Goal: Task Accomplishment & Management: Use online tool/utility

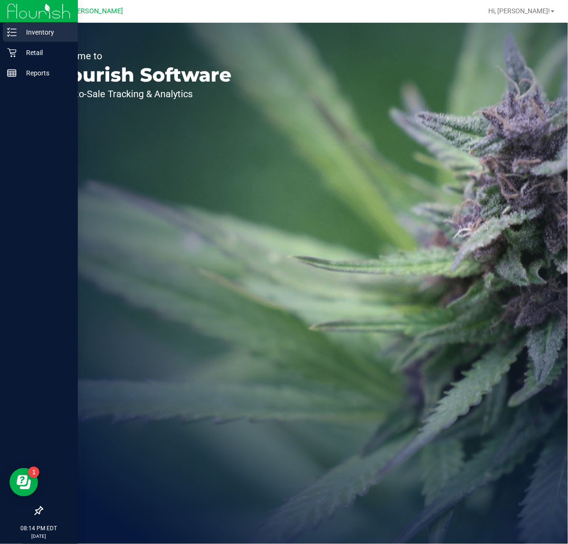
click at [27, 31] on p "Inventory" at bounding box center [45, 32] width 57 height 11
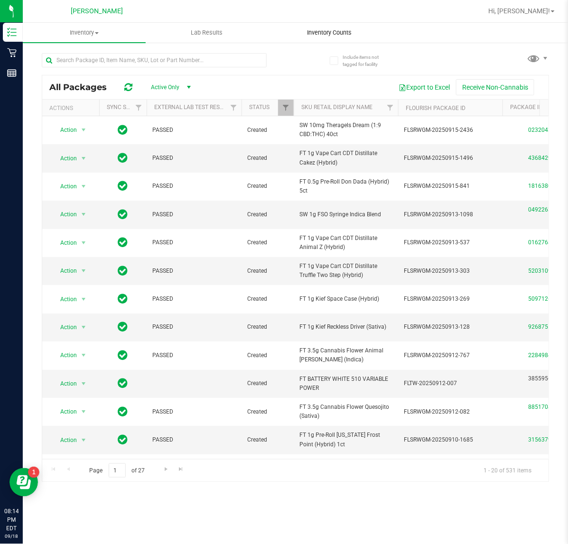
click at [325, 36] on span "Inventory Counts" at bounding box center [329, 32] width 70 height 9
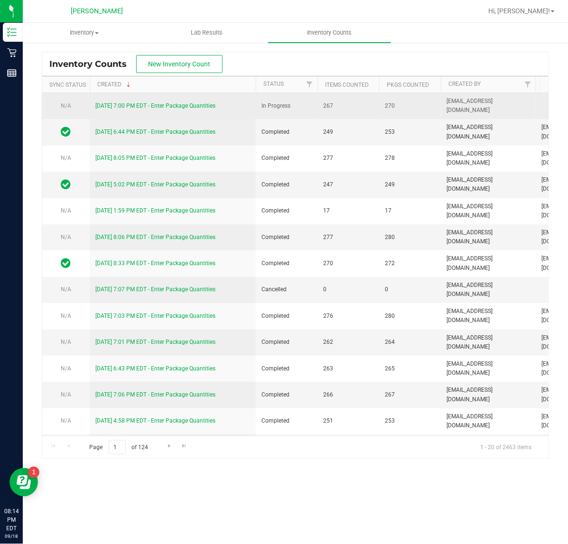
click at [155, 106] on link "[DATE] 7:00 PM EDT - Enter Package Quantities" at bounding box center [155, 105] width 120 height 7
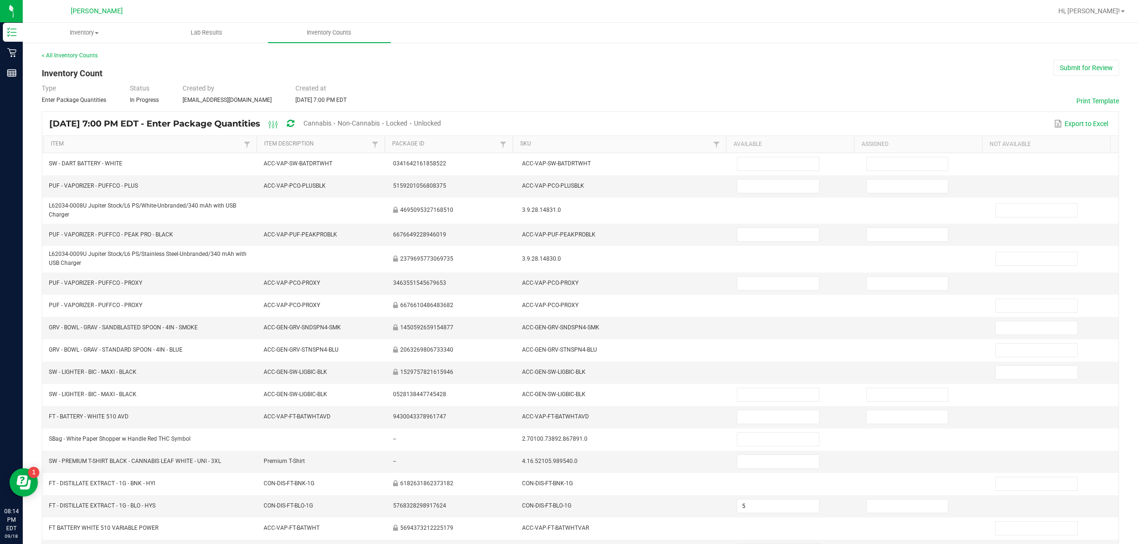
click at [331, 121] on span "Cannabis" at bounding box center [317, 123] width 28 height 8
type input "5"
type input "3"
type input "24"
click at [441, 119] on span "Unlocked" at bounding box center [427, 123] width 27 height 8
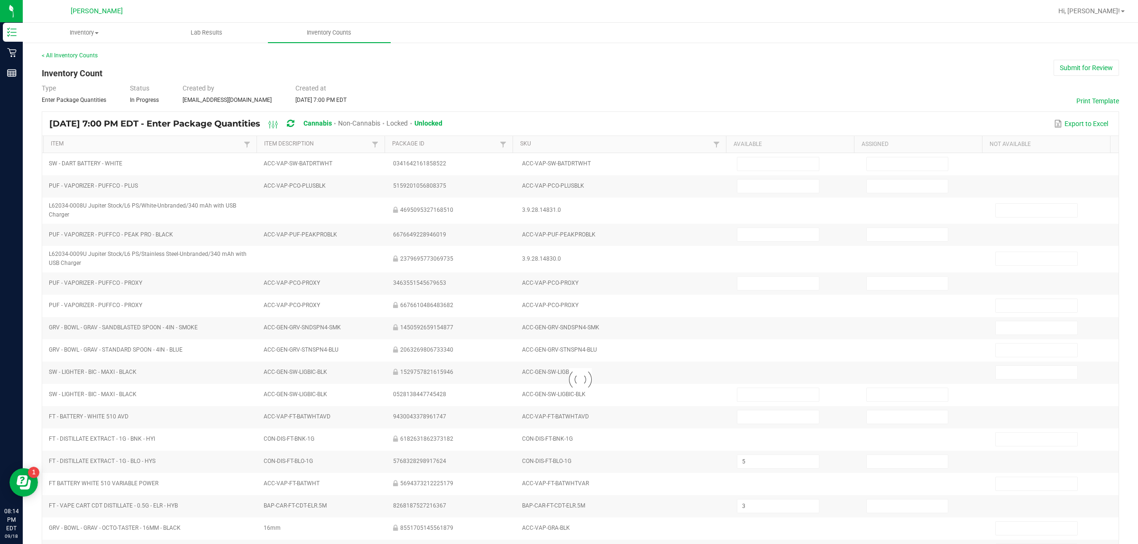
type input "7"
type input "5"
type input "11"
type input "4"
type input "2"
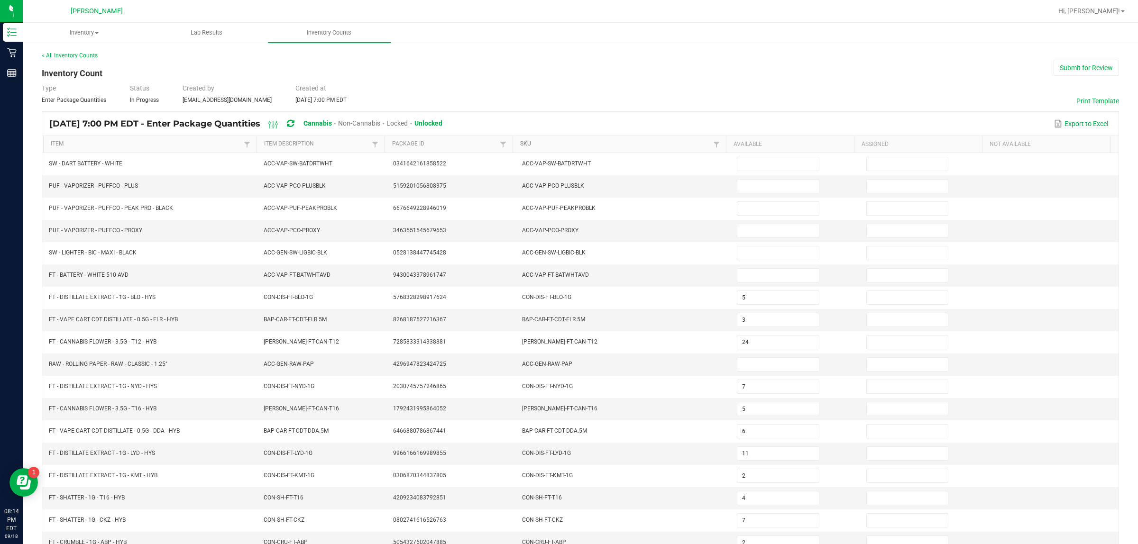
click at [520, 146] on link "SKU" at bounding box center [615, 144] width 190 height 8
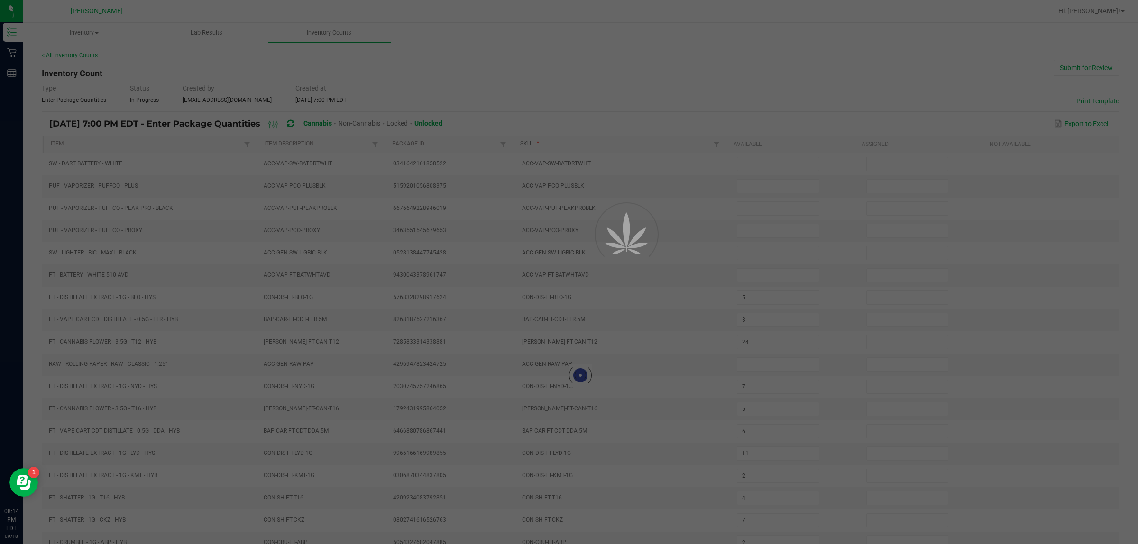
type input "3"
type input "6"
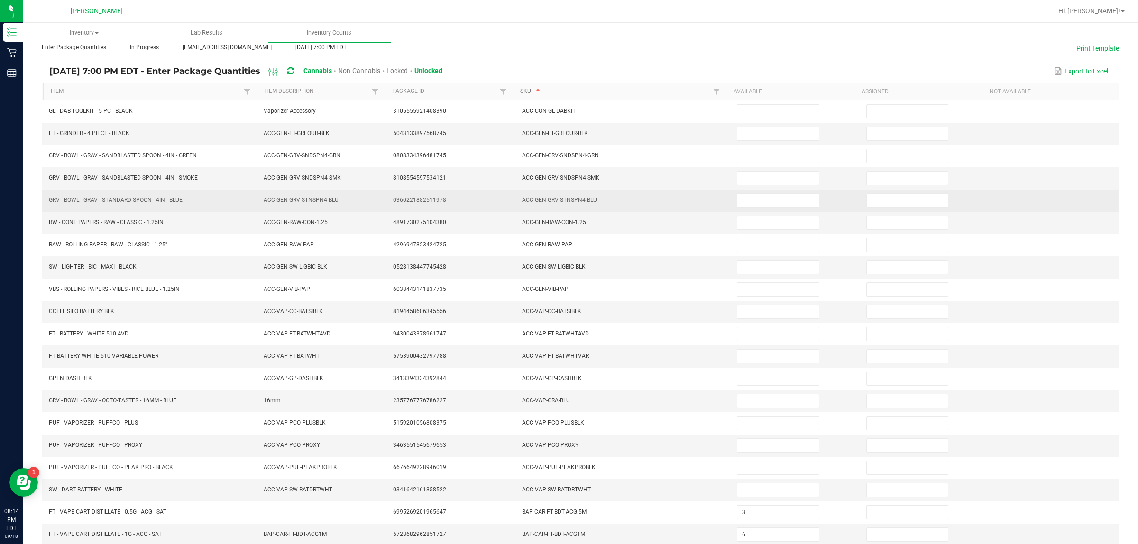
scroll to position [95, 0]
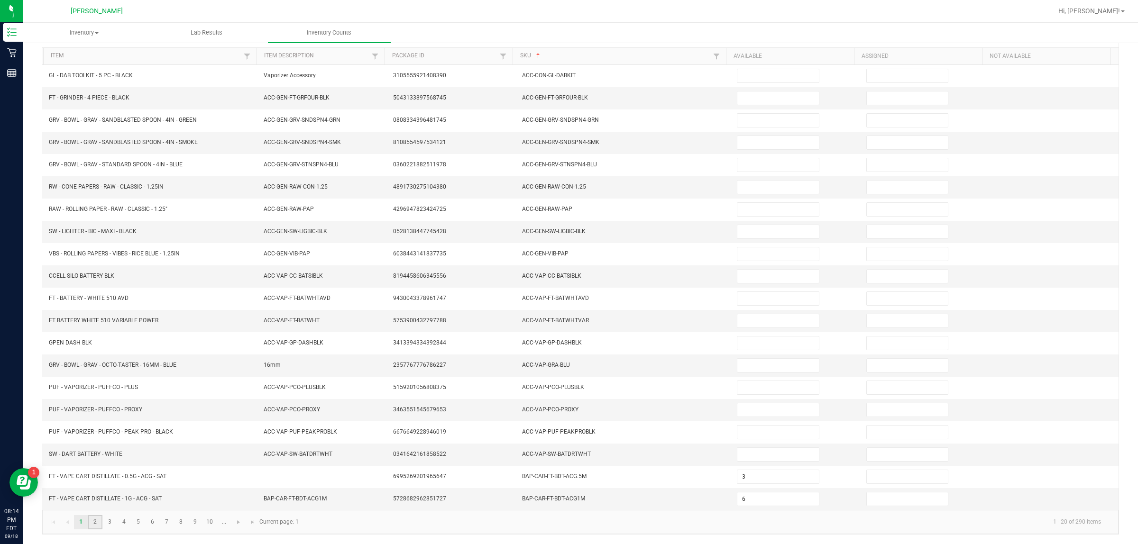
click at [100, 522] on link "2" at bounding box center [95, 522] width 14 height 14
type input "3"
type input "5"
type input "7"
type input "4"
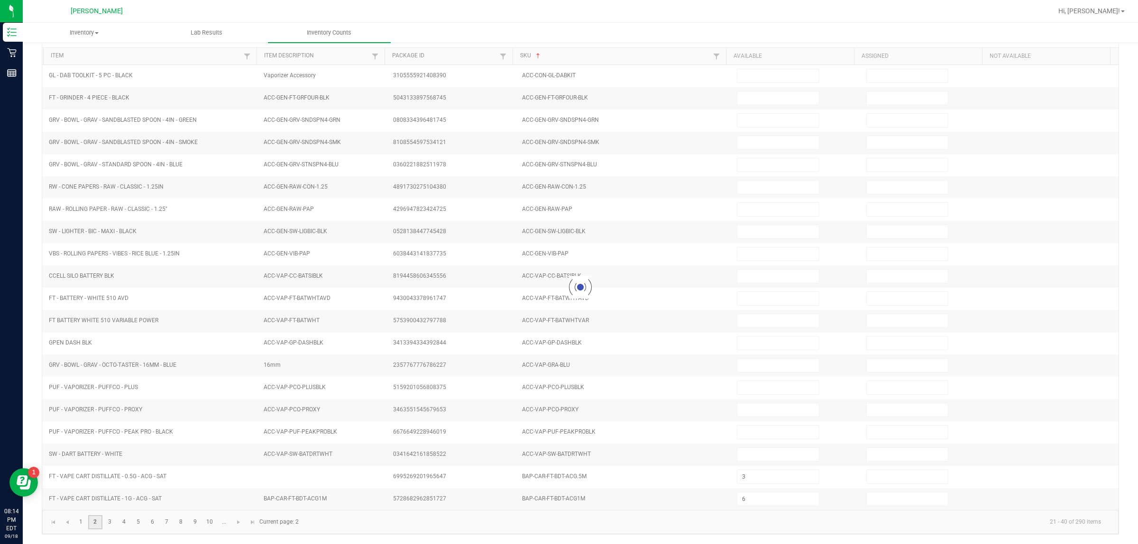
type input "11"
type input "4"
type input "7"
type input "2"
type input "7"
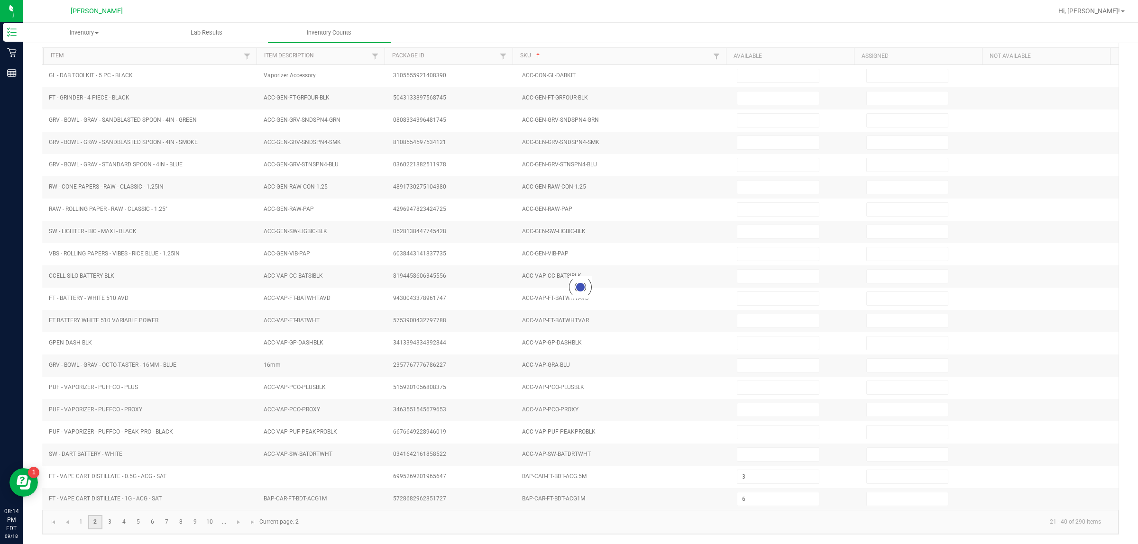
type input "2"
type input "12"
type input "8"
type input "2"
type input "7"
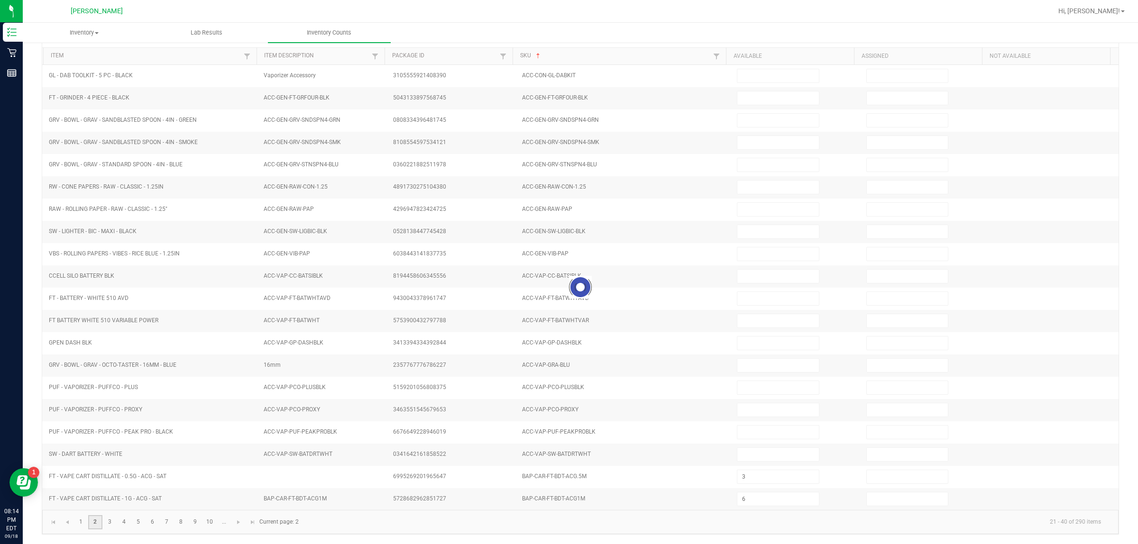
type input "10"
type input "2"
type input "11"
type input "2"
type input "6"
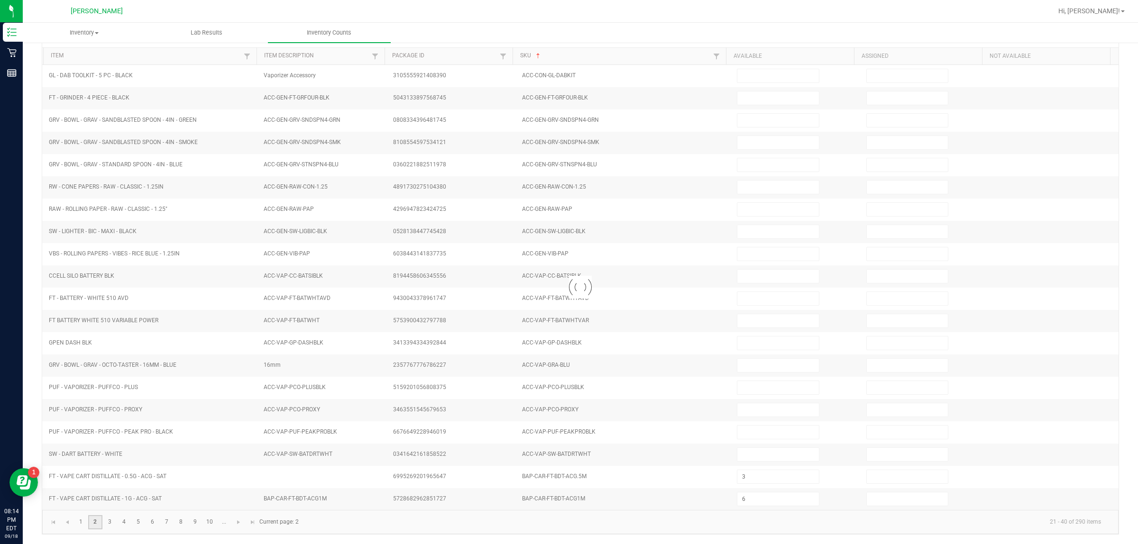
type input "2"
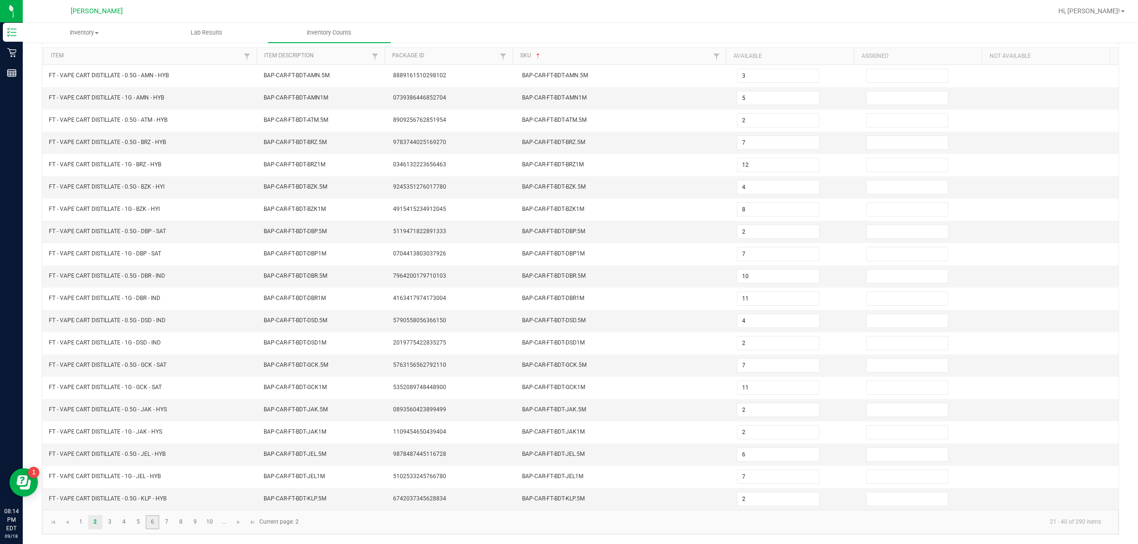
click at [147, 518] on link "6" at bounding box center [153, 522] width 14 height 14
type input "9"
type input "2"
type input "17"
type input "5"
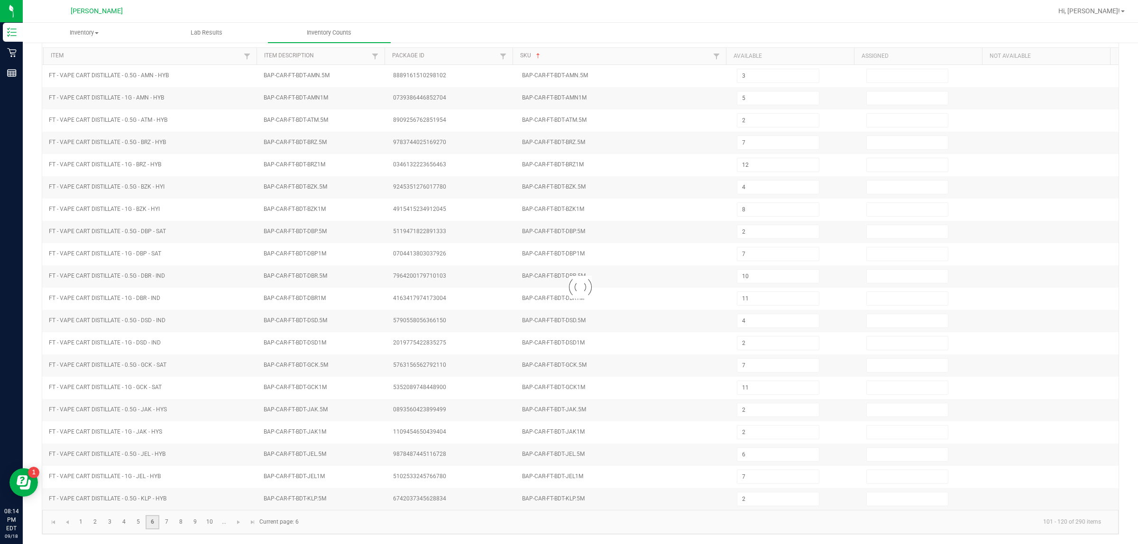
type input "12"
type input "8"
type input "6"
type input "8"
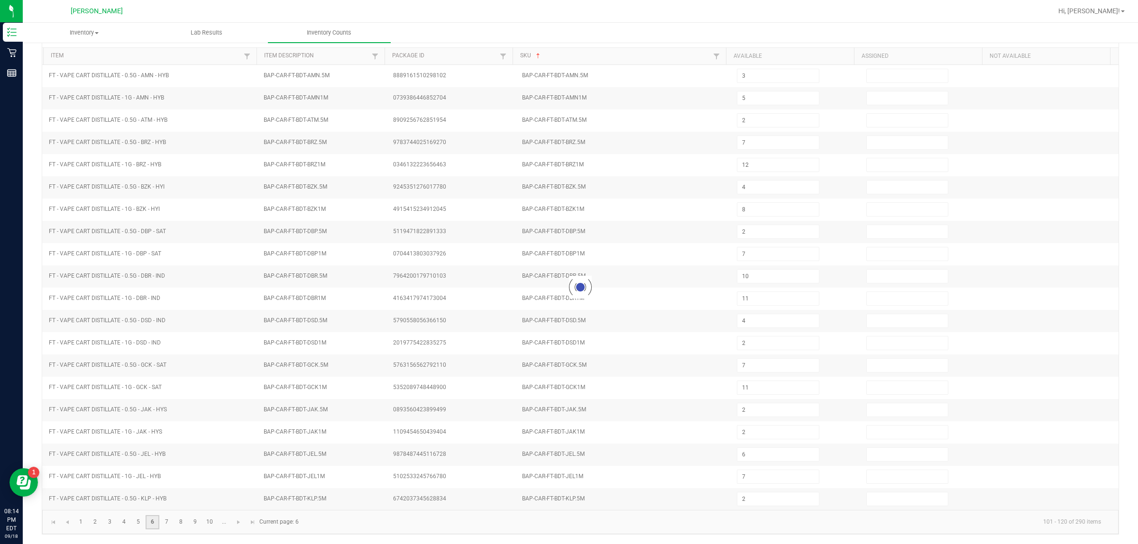
type input "1"
type input "16"
type input "6"
type input "4"
type input "10"
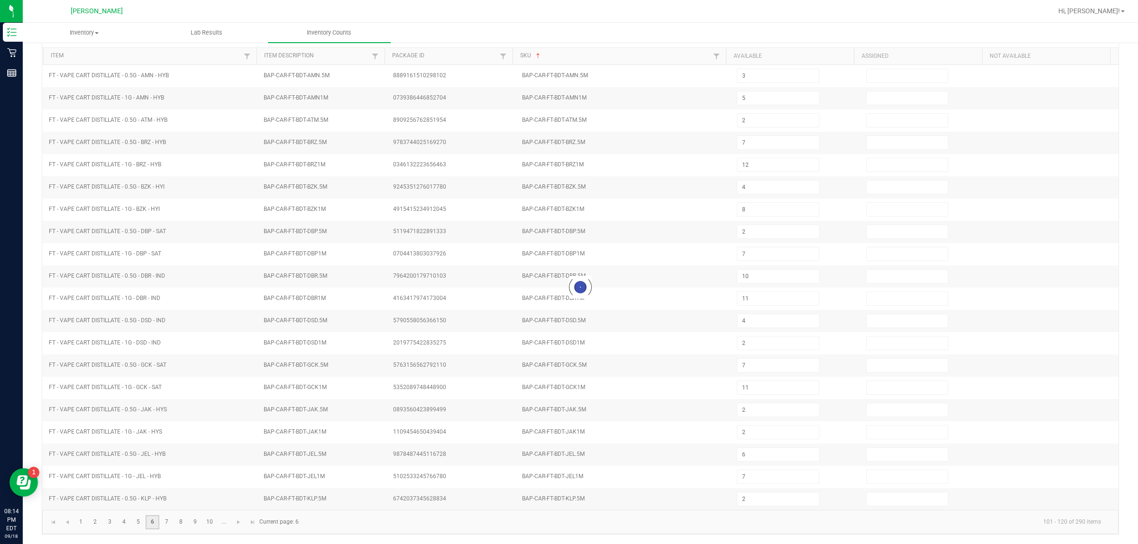
type input "8"
type input "6"
type input "2"
type input "5"
type input "3"
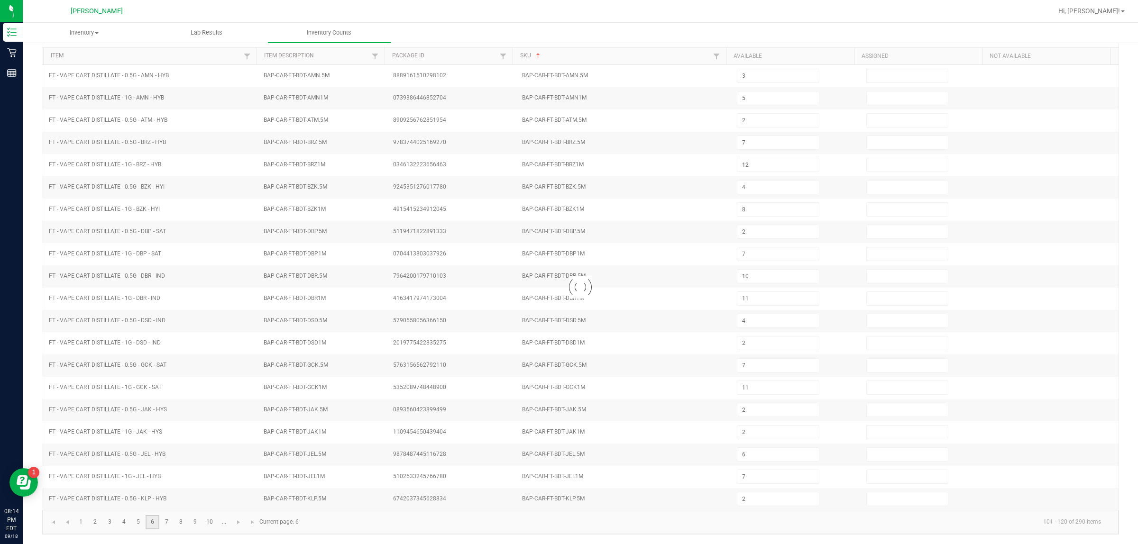
type input "7"
click at [140, 518] on link "5" at bounding box center [138, 522] width 14 height 14
type input "8"
type input "6"
type input "12"
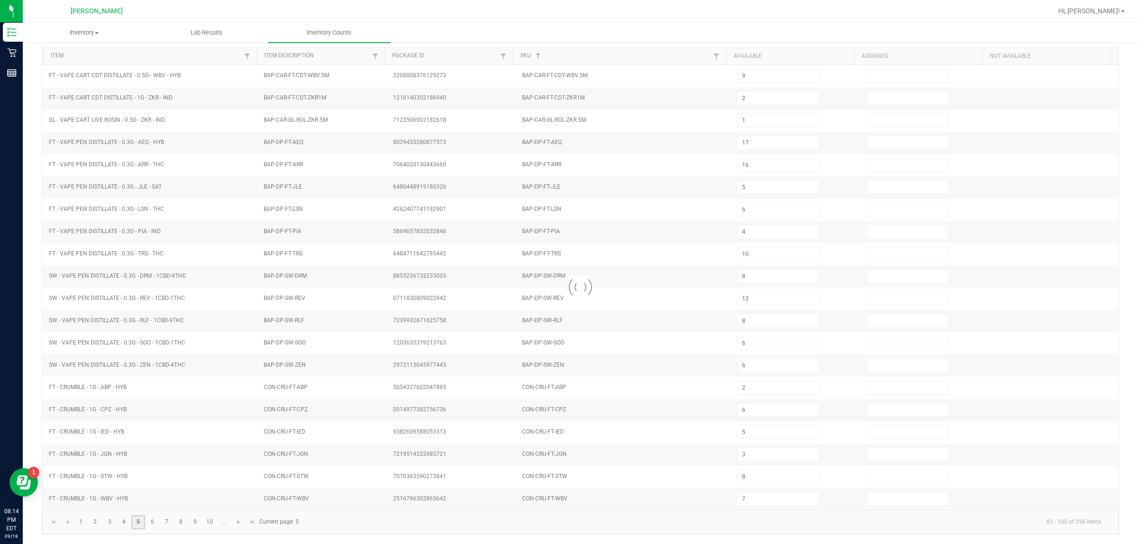
type input "6"
type input "12"
type input "3"
type input "5"
type input "8"
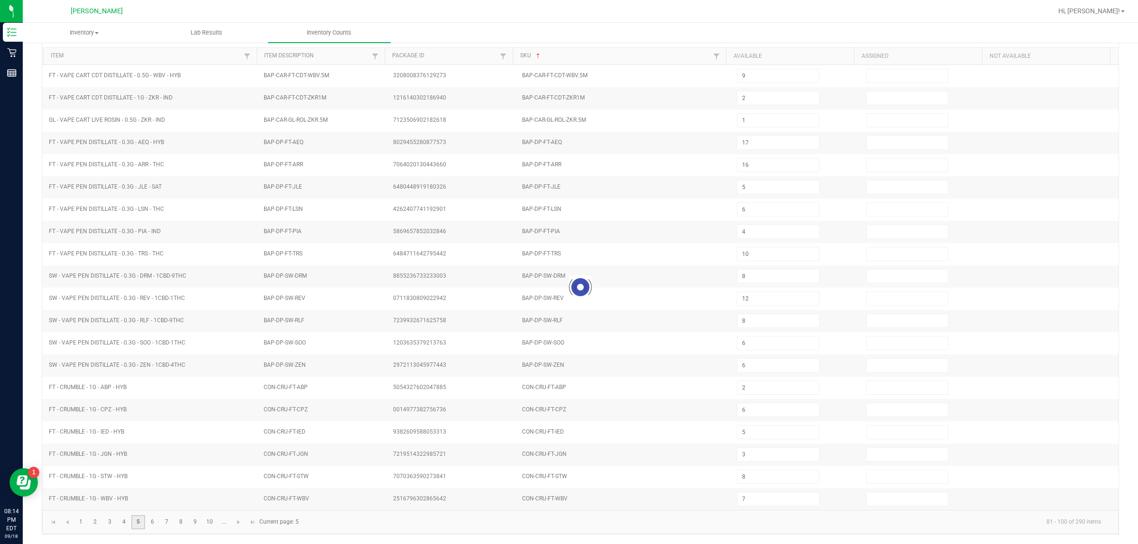
type input "3"
type input "1"
type input "3"
type input "6"
type input "1"
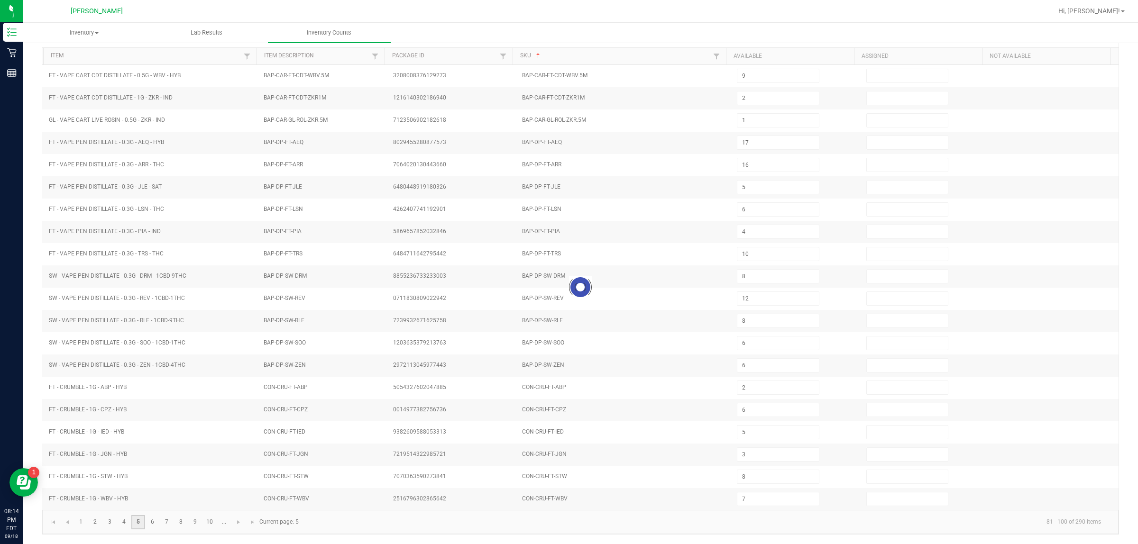
type input "5"
type input "1"
type input "12"
type input "7"
type input "12"
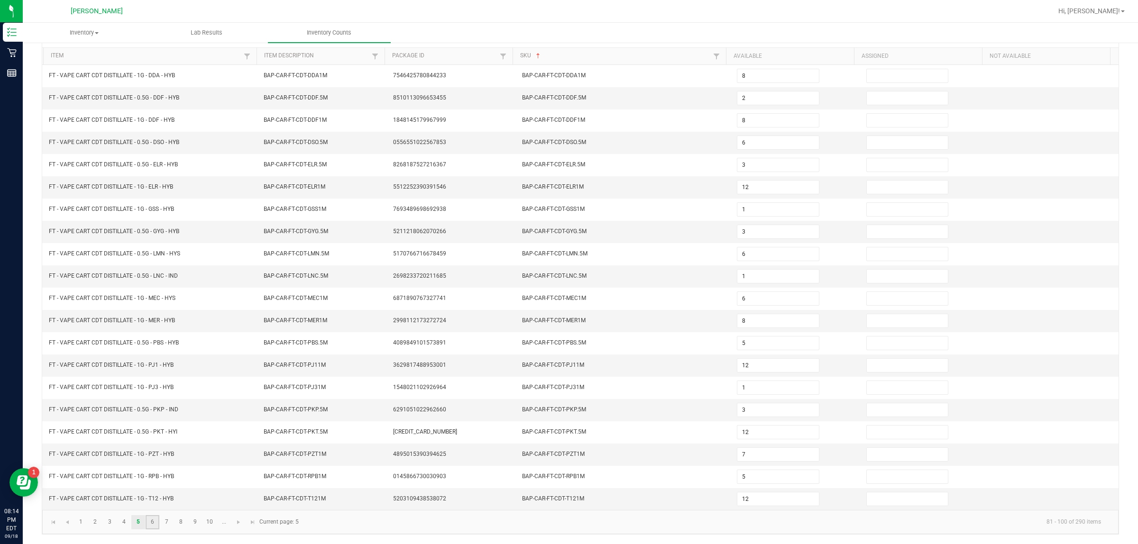
click at [147, 524] on link "6" at bounding box center [153, 522] width 14 height 14
type input "9"
type input "17"
type input "5"
type input "12"
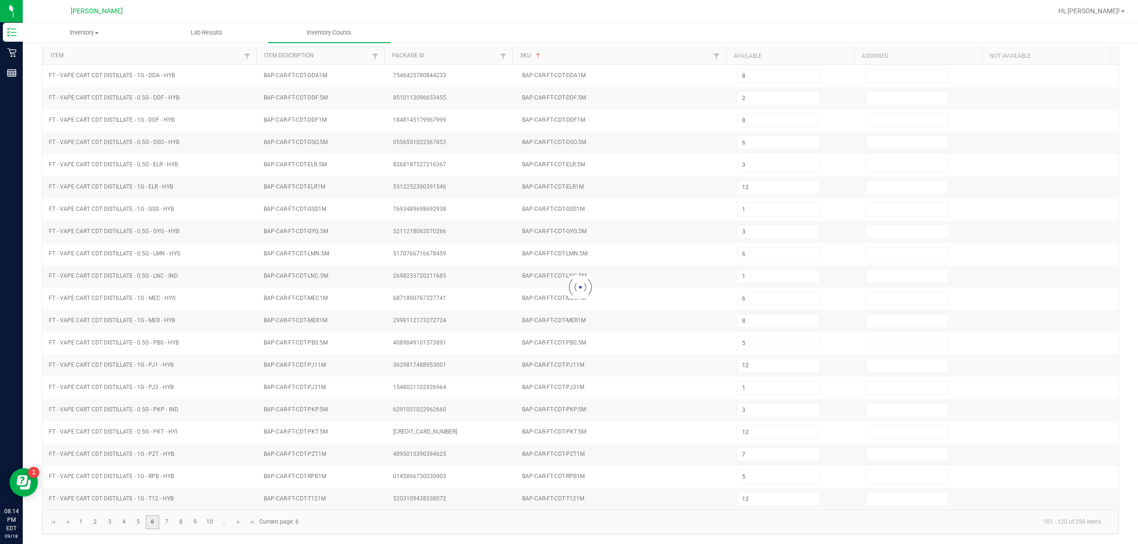
type input "6"
type input "8"
type input "1"
type input "16"
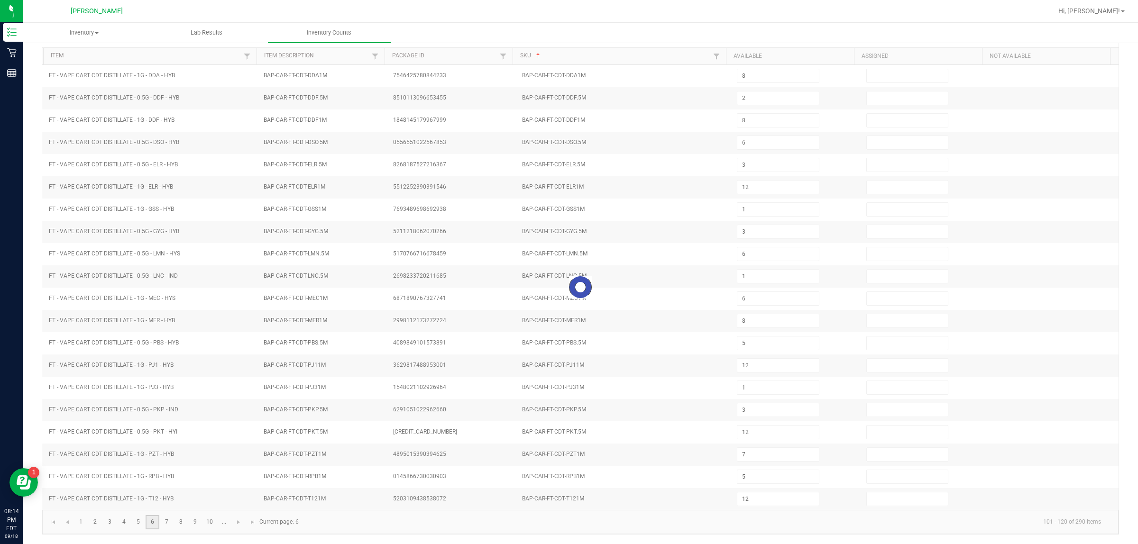
type input "6"
type input "4"
type input "10"
type input "8"
type input "6"
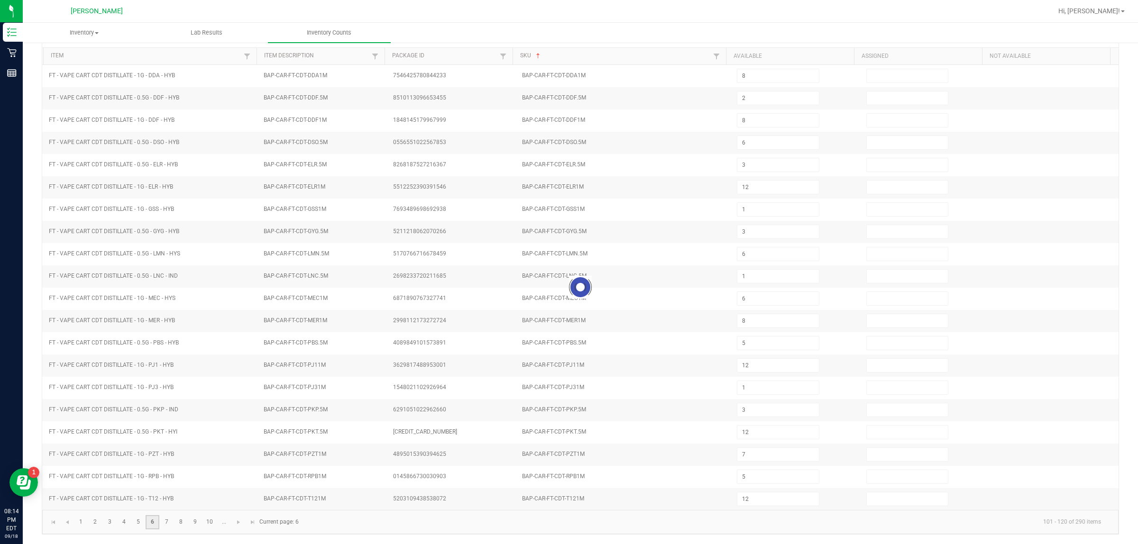
type input "2"
type input "5"
type input "3"
type input "7"
click at [140, 519] on link "5" at bounding box center [138, 522] width 14 height 14
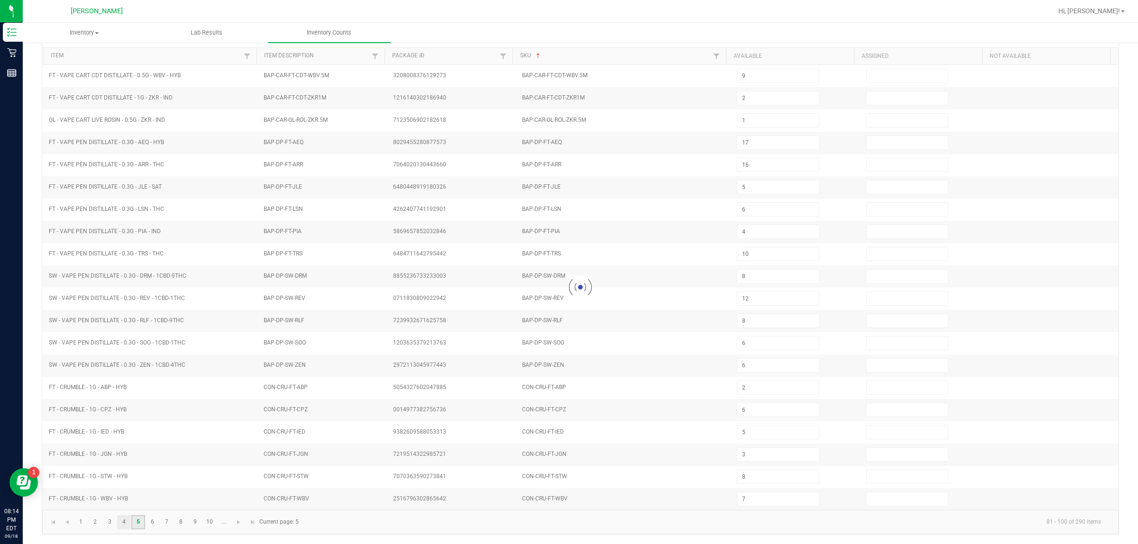
type input "8"
type input "6"
type input "12"
type input "6"
type input "12"
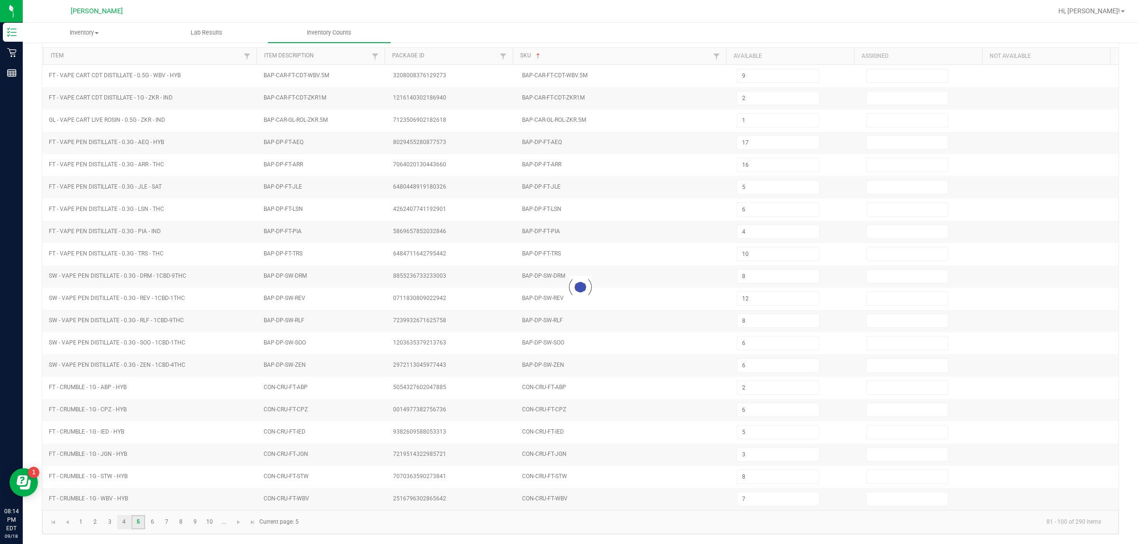
type input "3"
type input "5"
type input "8"
type input "3"
type input "1"
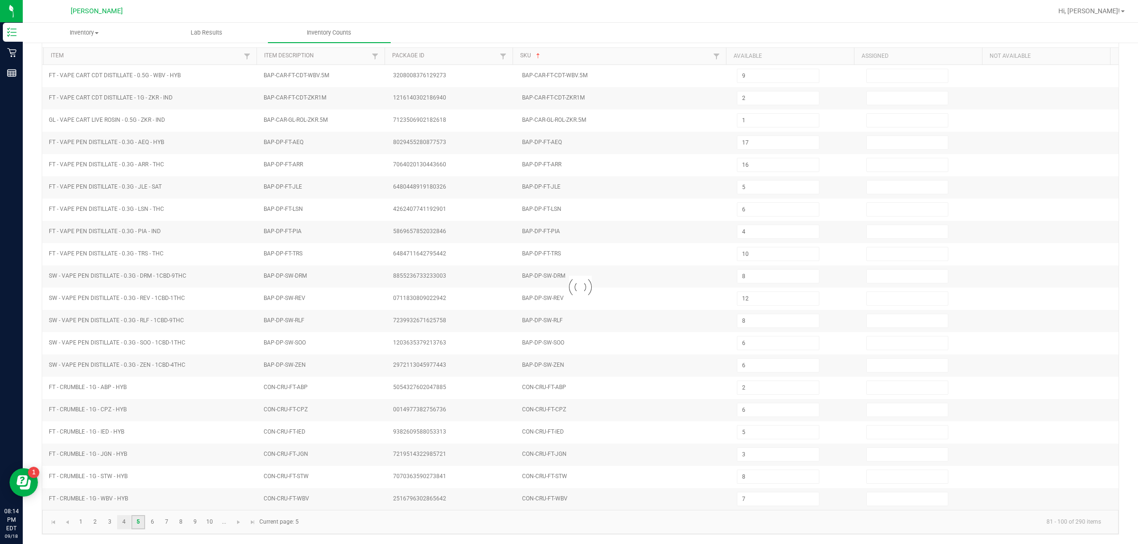
type input "3"
type input "6"
type input "1"
type input "5"
type input "1"
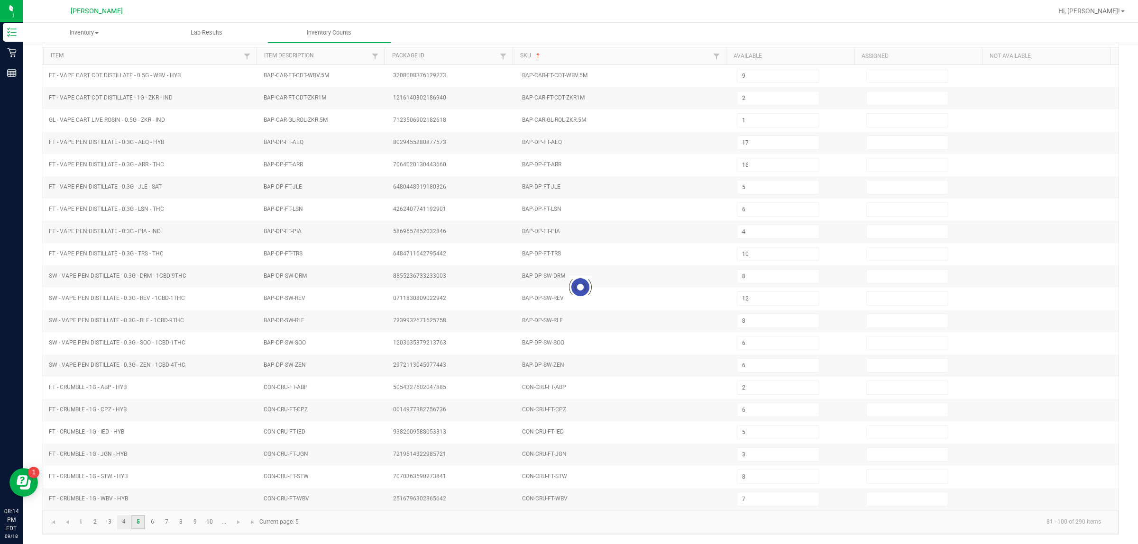
type input "12"
type input "7"
type input "12"
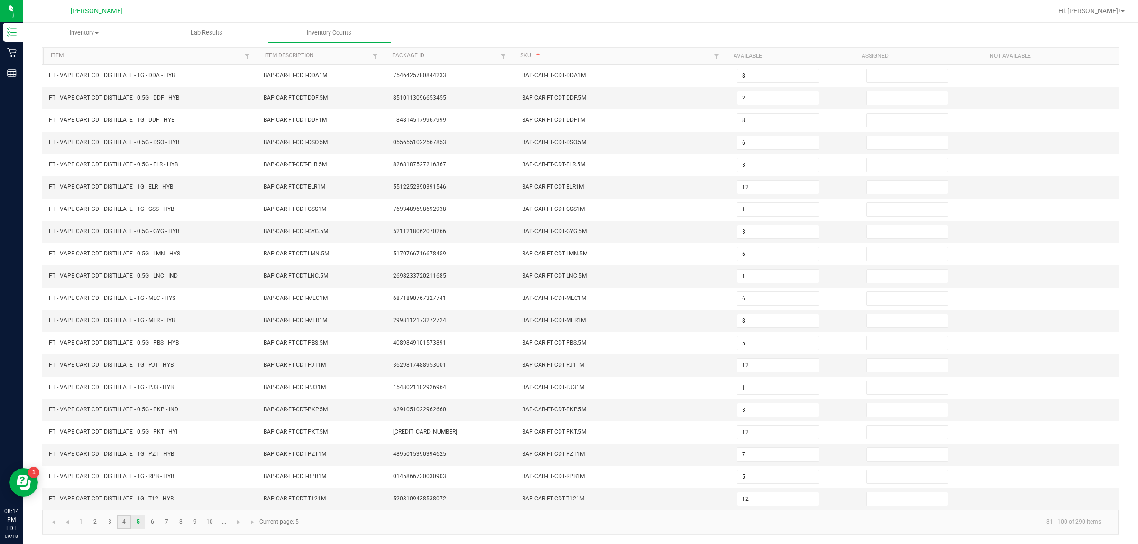
click at [122, 522] on link "4" at bounding box center [124, 522] width 14 height 14
type input "10"
type input "7"
type input "12"
type input "7"
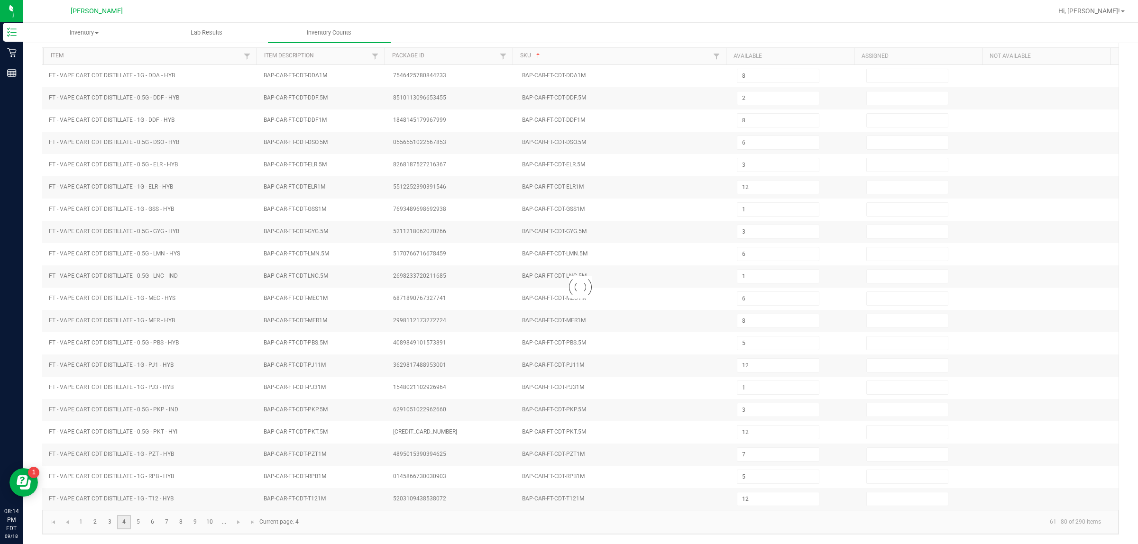
type input "8"
type input "12"
type input "9"
type input "7"
type input "2"
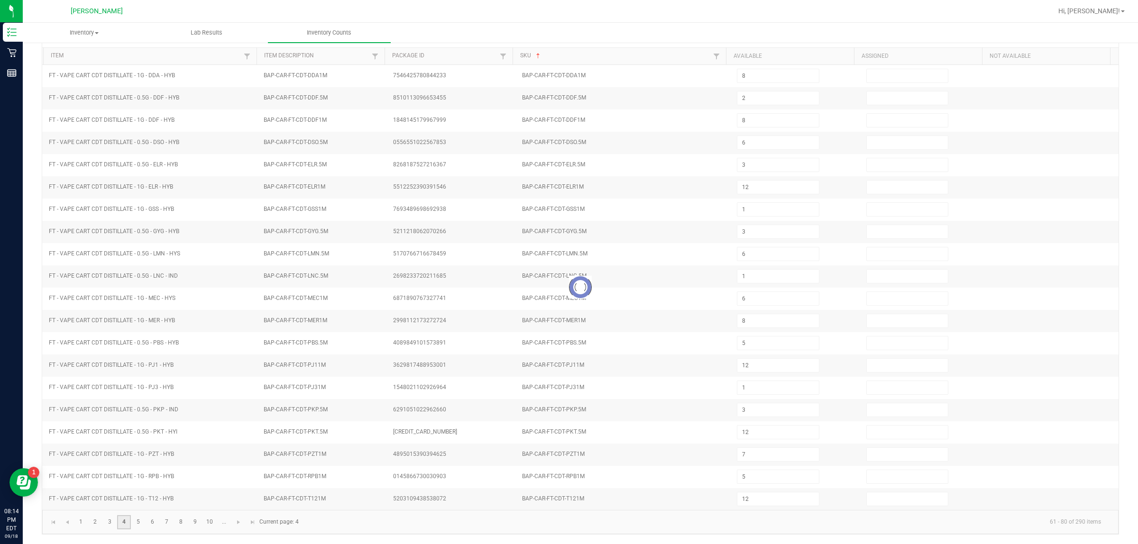
type input "3"
type input "12"
type input "8"
type input "11"
type input "12"
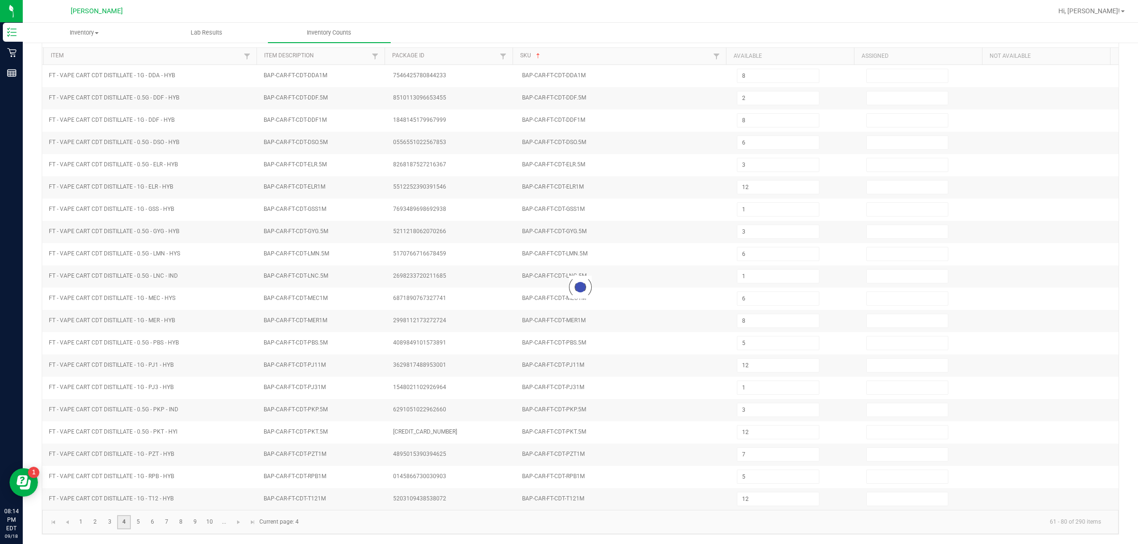
type input "2"
type input "1"
type input "11"
type input "7"
type input "12"
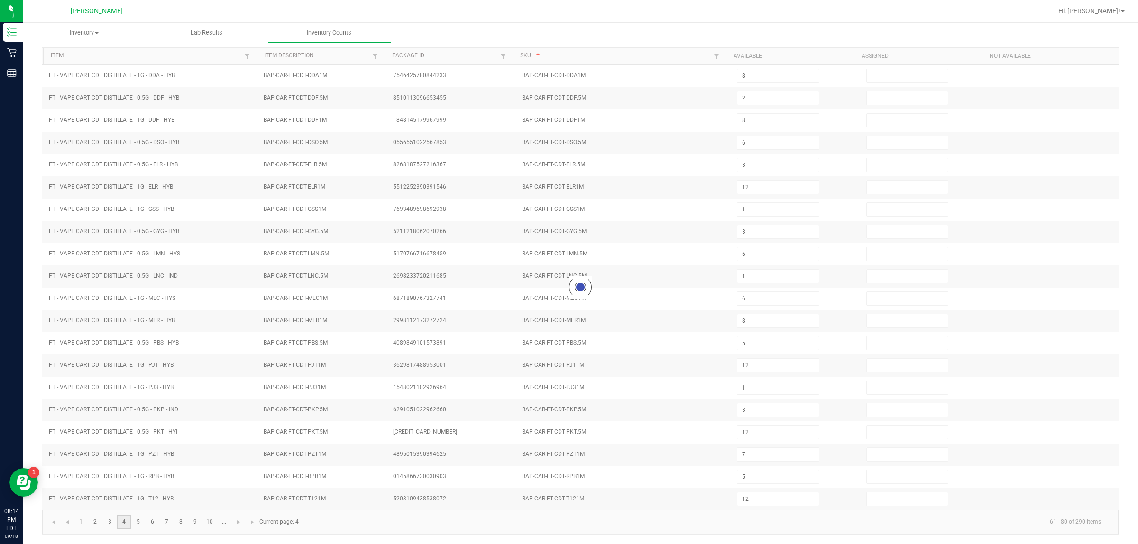
type input "6"
click at [109, 519] on link "3" at bounding box center [110, 522] width 14 height 14
type input "8"
type input "3"
type input "7"
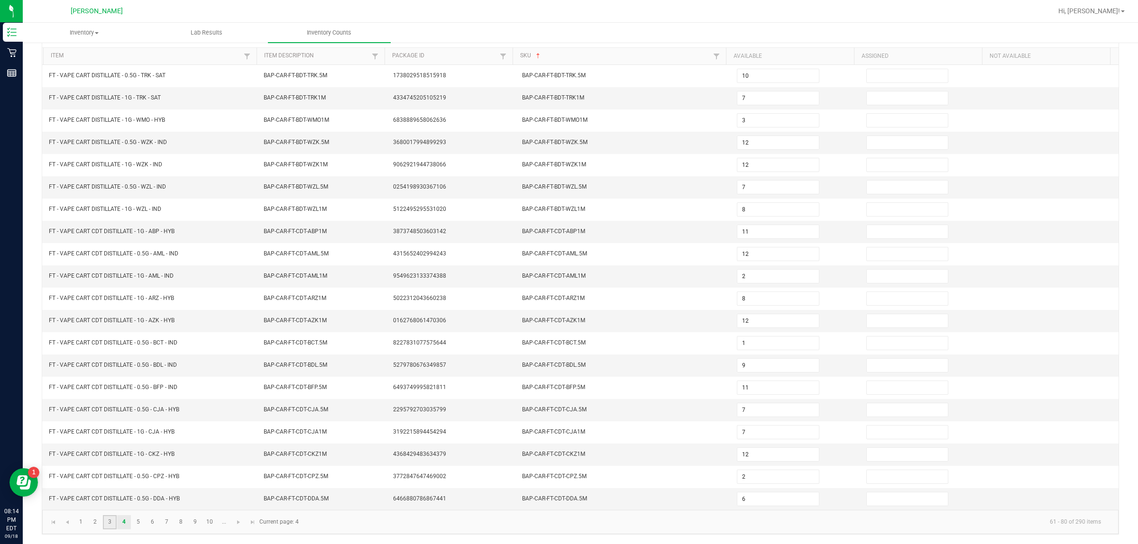
type input "4"
type input "5"
type input "10"
type input "3"
type input "4"
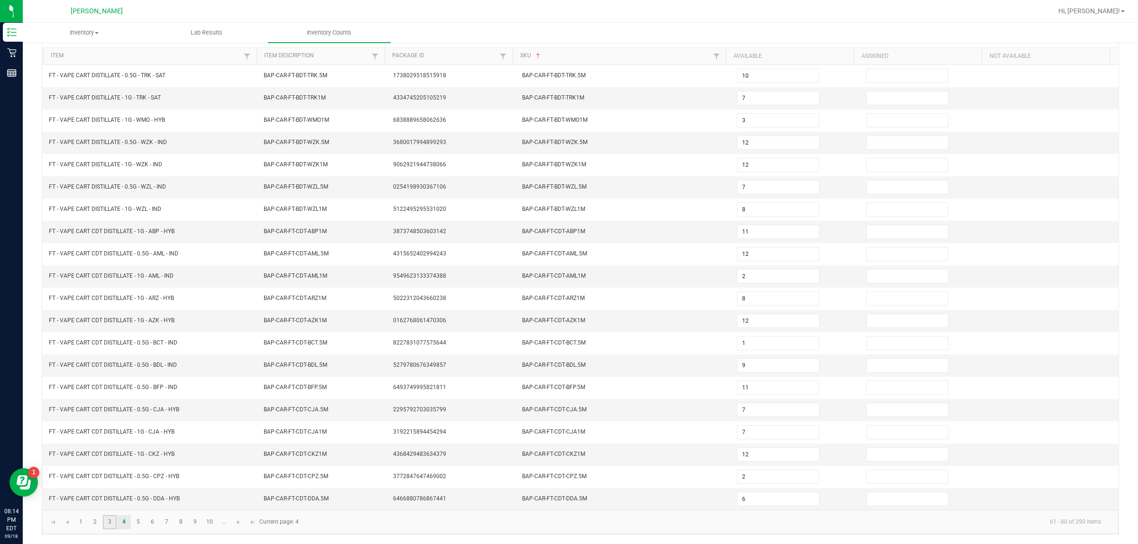
type input "12"
type input "6"
type input "12"
type input "3"
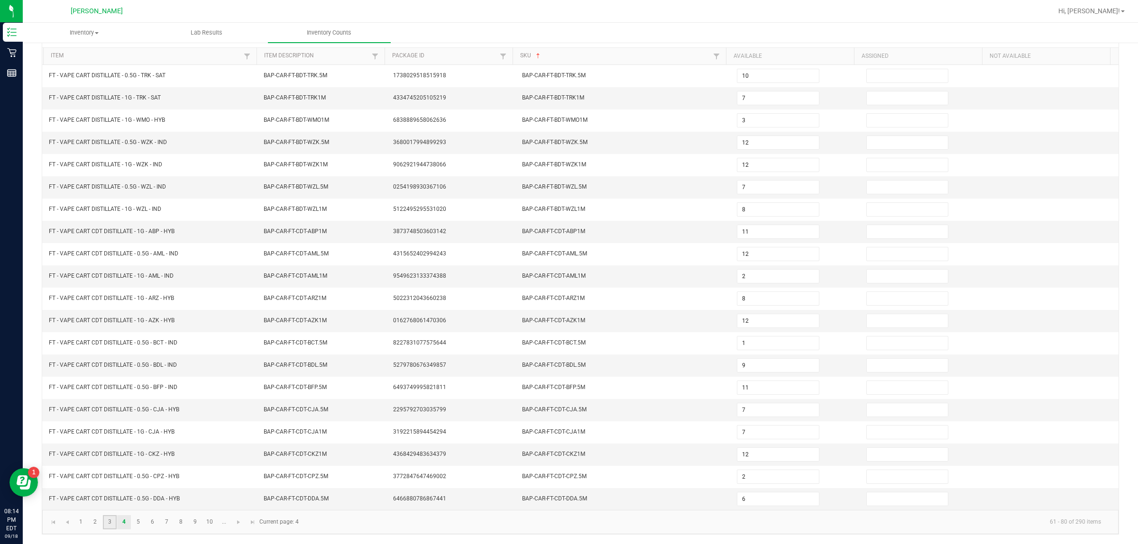
type input "9"
type input "7"
type input "9"
type input "2"
type input "9"
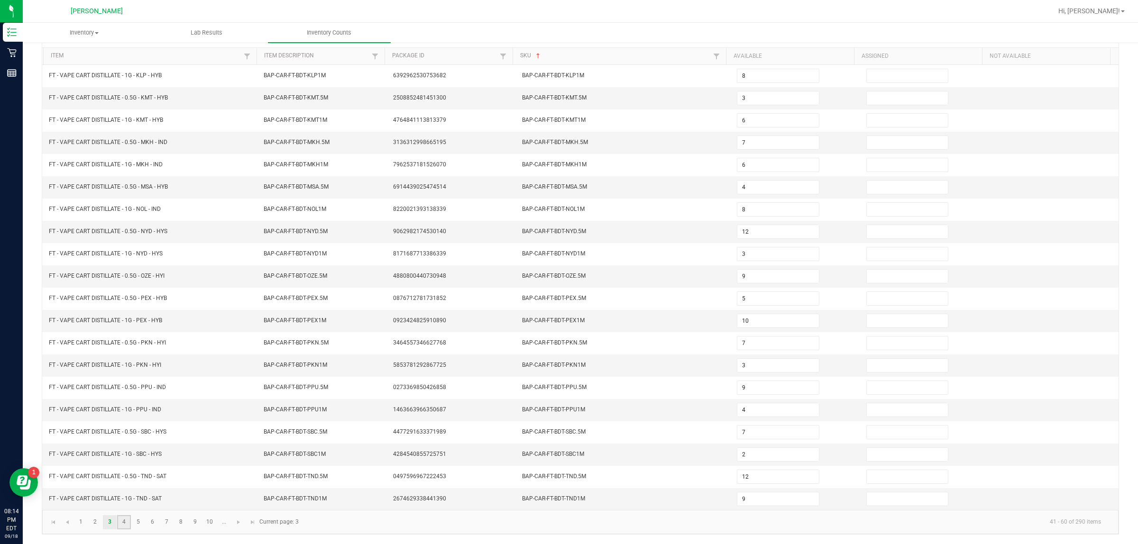
click at [128, 525] on link "4" at bounding box center [124, 522] width 14 height 14
type input "10"
type input "7"
type input "12"
type input "7"
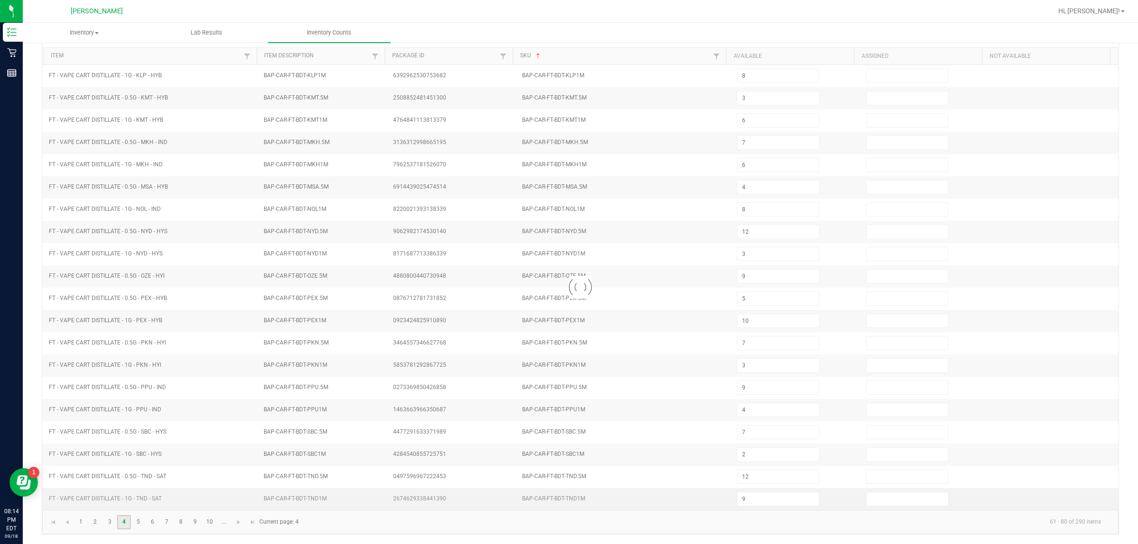
type input "8"
type input "12"
type input "9"
type input "7"
type input "2"
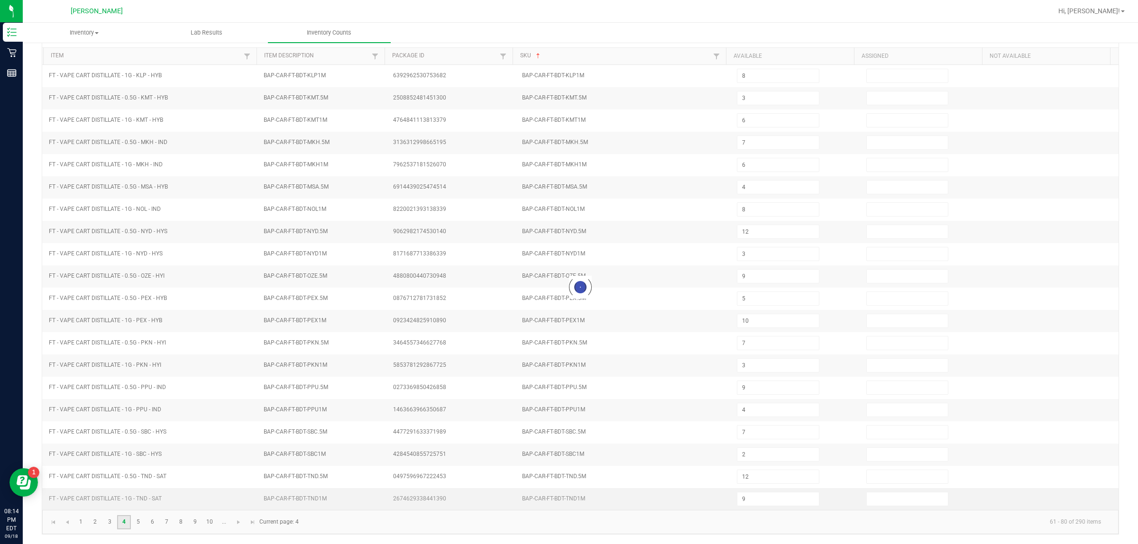
type input "3"
type input "12"
type input "11"
type input "12"
type input "2"
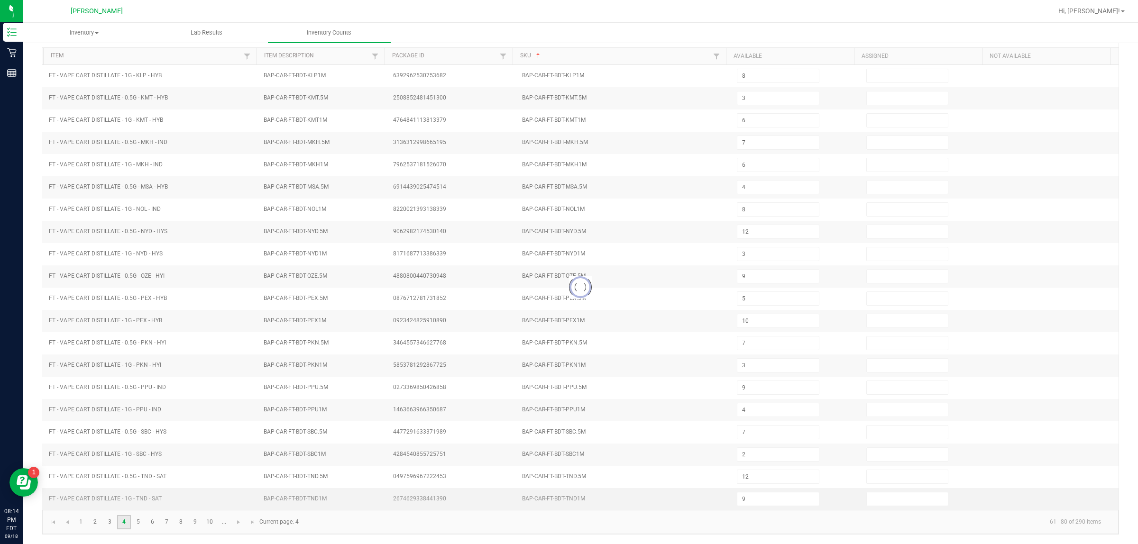
type input "1"
type input "11"
type input "12"
type input "6"
click at [110, 520] on link "3" at bounding box center [110, 522] width 14 height 14
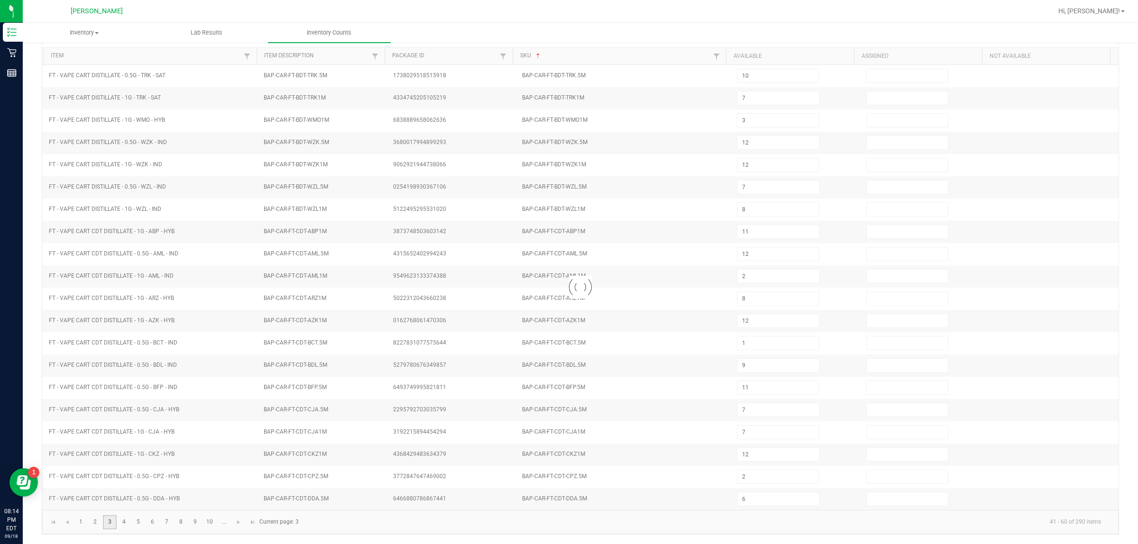
type input "8"
type input "3"
type input "7"
type input "4"
type input "5"
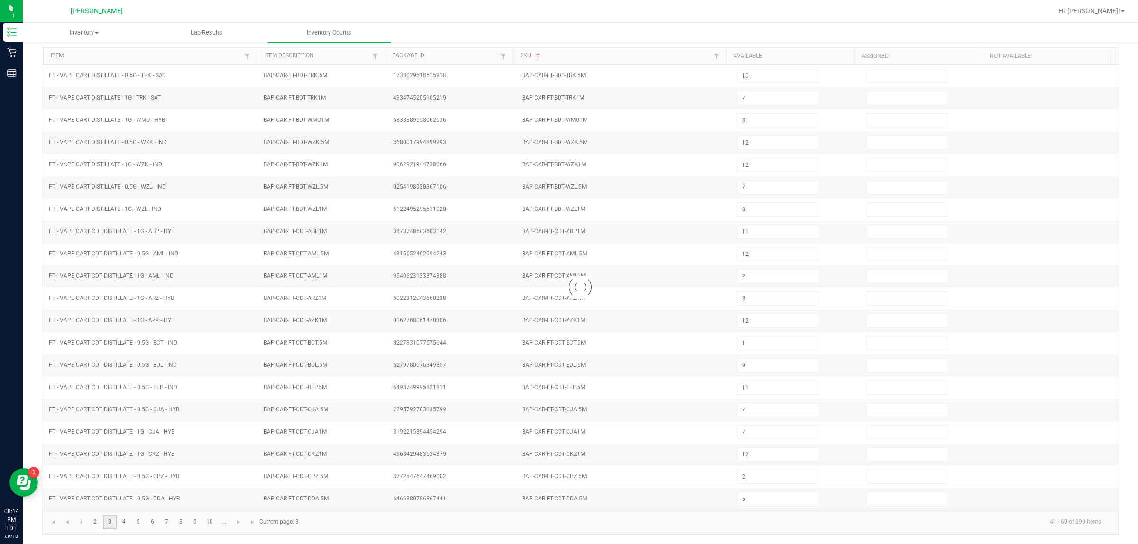
type input "10"
type input "3"
type input "4"
type input "12"
type input "6"
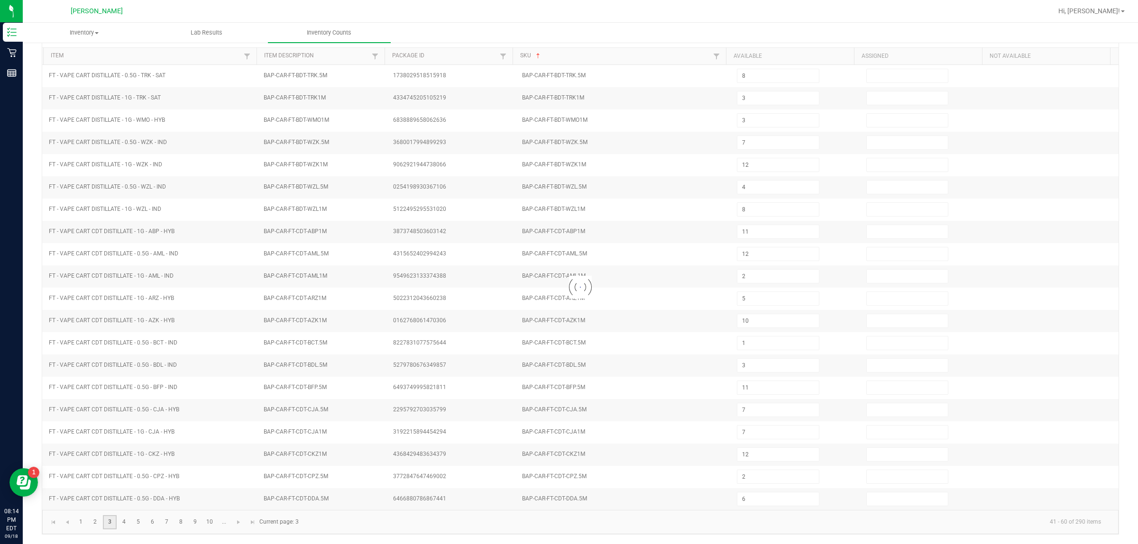
type input "6"
type input "12"
type input "3"
type input "9"
type input "7"
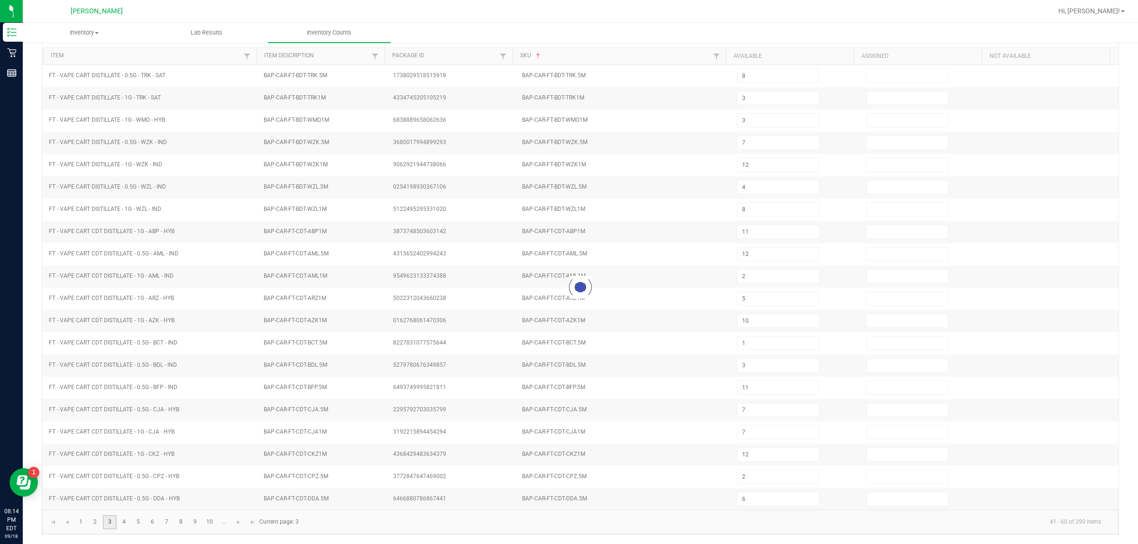
type input "9"
type input "2"
type input "9"
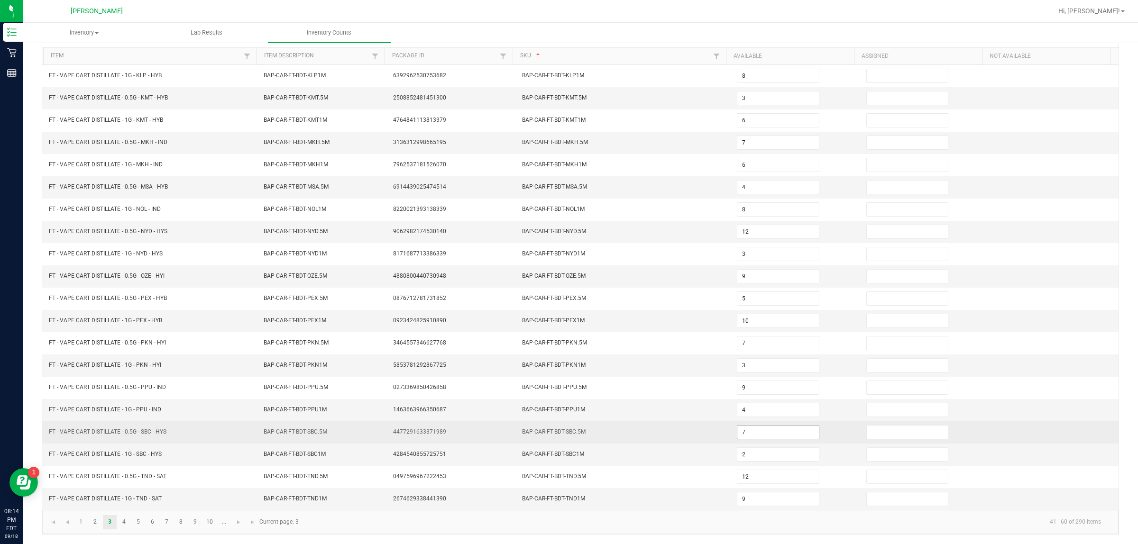
click at [567, 430] on input "7" at bounding box center [778, 432] width 82 height 13
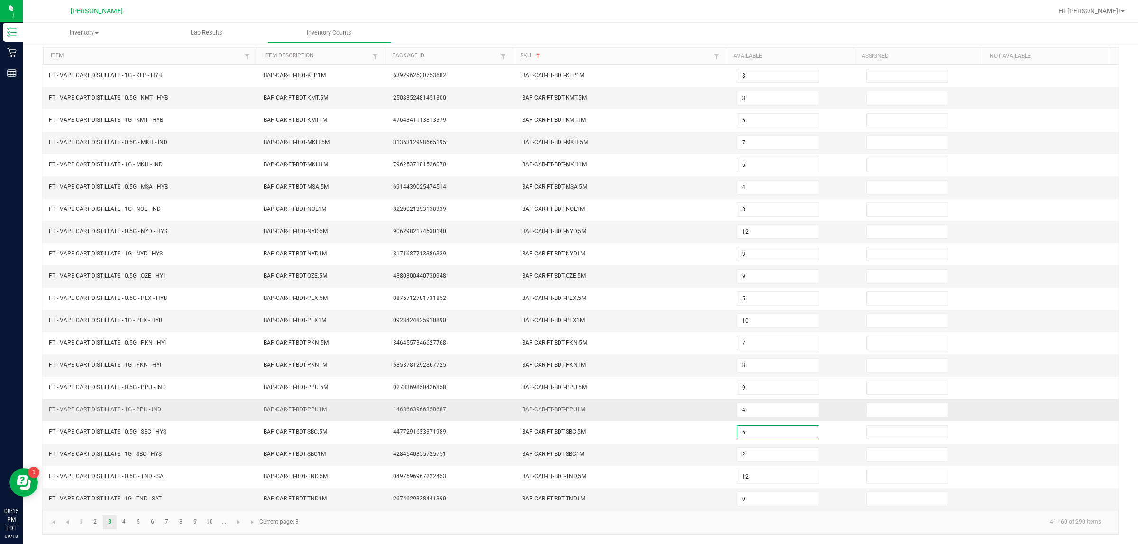
type input "6"
click at [567, 403] on td "4" at bounding box center [795, 410] width 129 height 22
click at [174, 520] on link "8" at bounding box center [181, 522] width 14 height 14
type input "7"
type input "2"
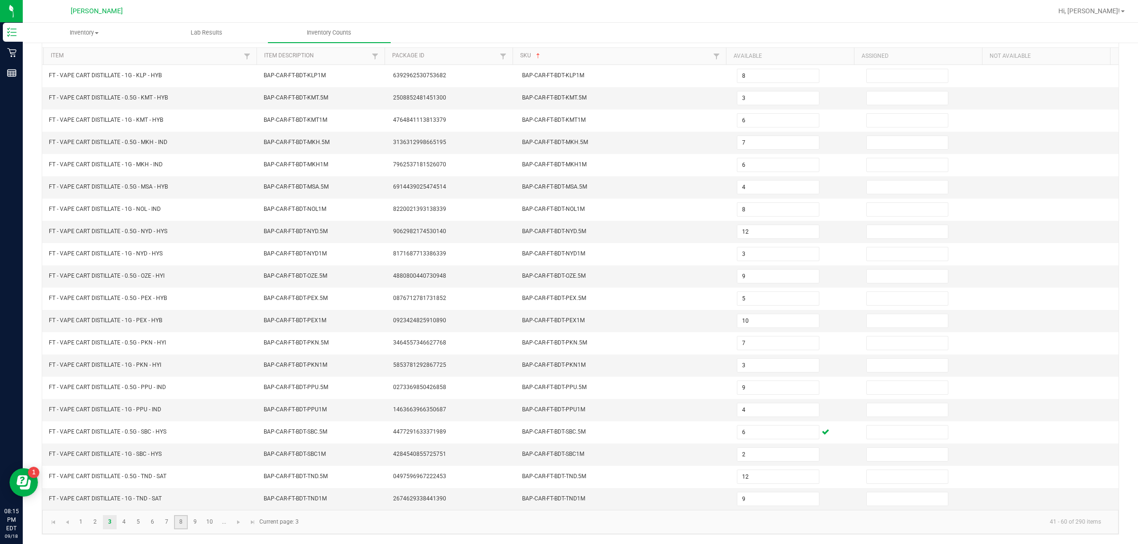
type input "6"
type input "7"
type input "1"
type input "6"
type input "5"
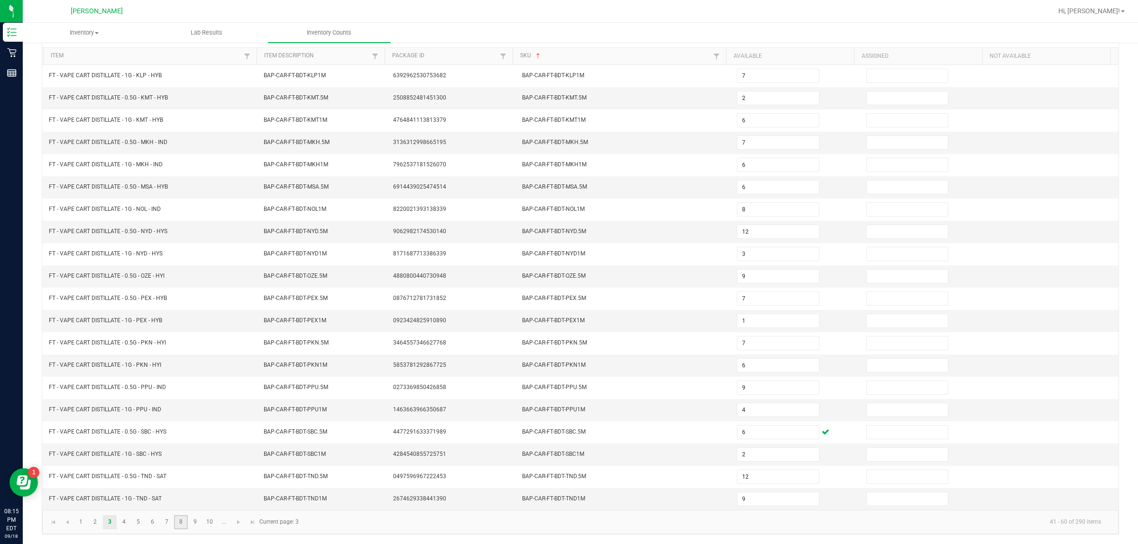
type input "3"
type input "8"
type input "7"
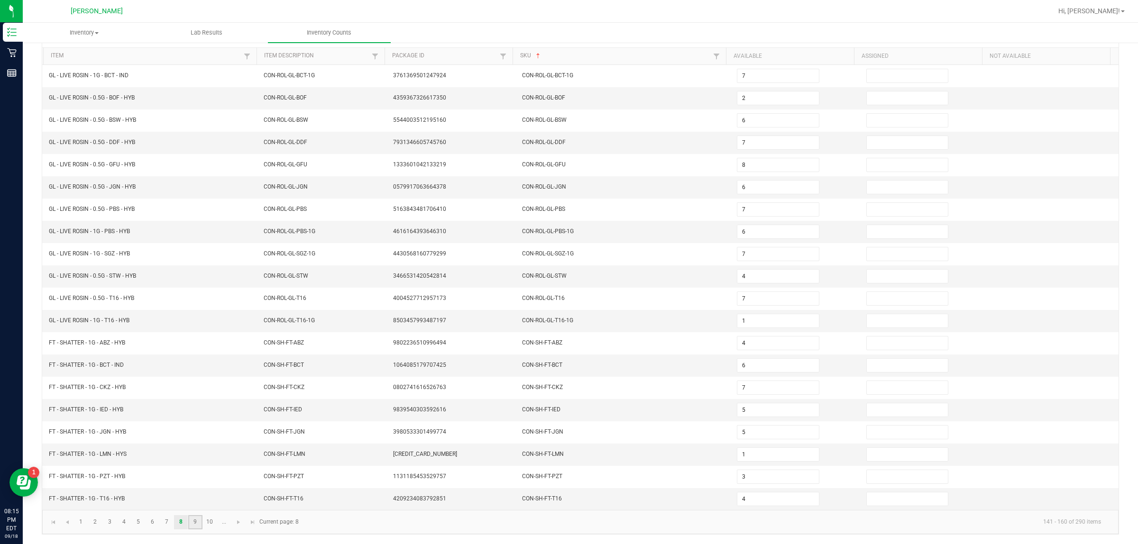
click at [197, 526] on link "9" at bounding box center [195, 522] width 14 height 14
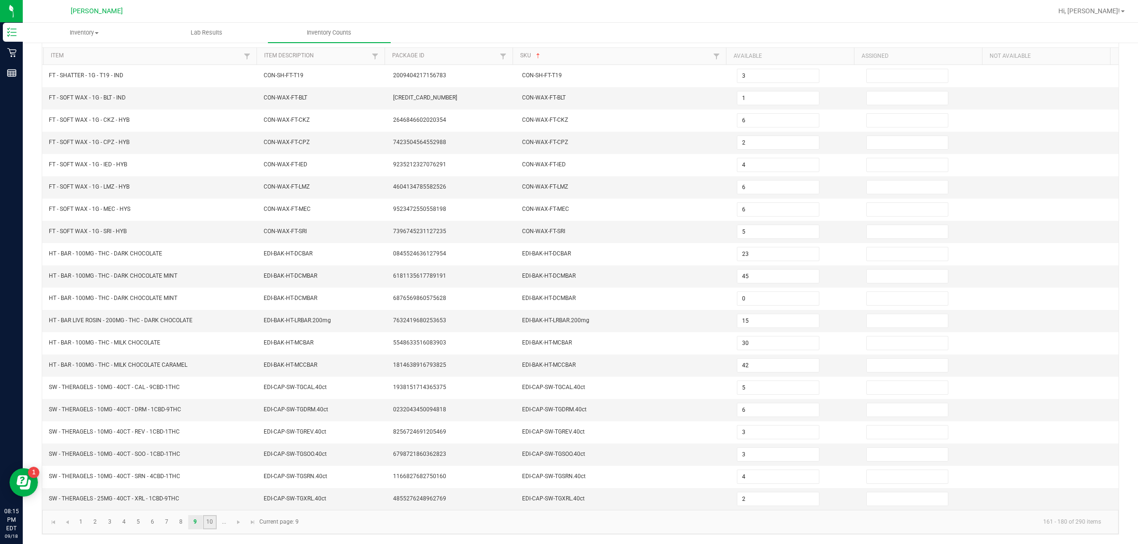
click at [211, 522] on link "10" at bounding box center [210, 522] width 14 height 14
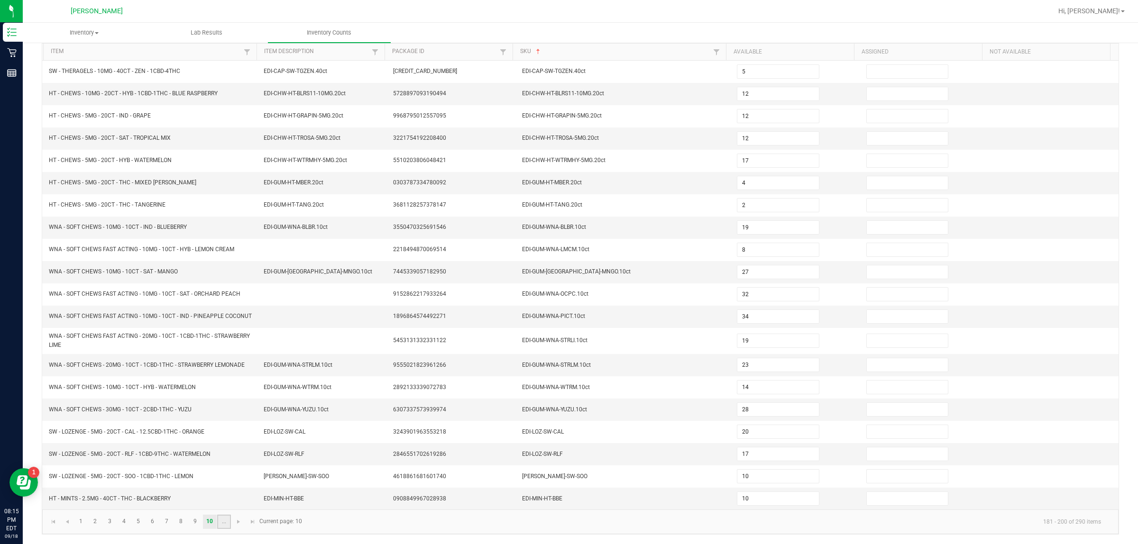
click at [229, 529] on link "..." at bounding box center [224, 522] width 14 height 14
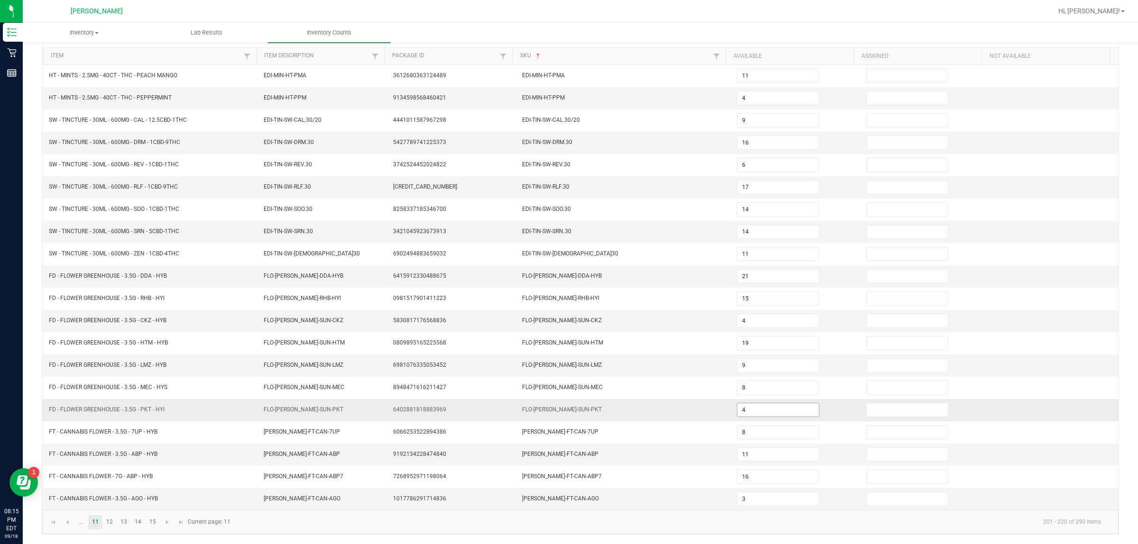
click at [567, 411] on input "4" at bounding box center [778, 409] width 82 height 13
drag, startPoint x: 1128, startPoint y: 79, endPoint x: 1096, endPoint y: 20, distance: 66.2
click at [567, 80] on div "< All Inventory Counts Inventory Count Submit for Review Type Enter Package Qua…" at bounding box center [580, 249] width 1115 height 591
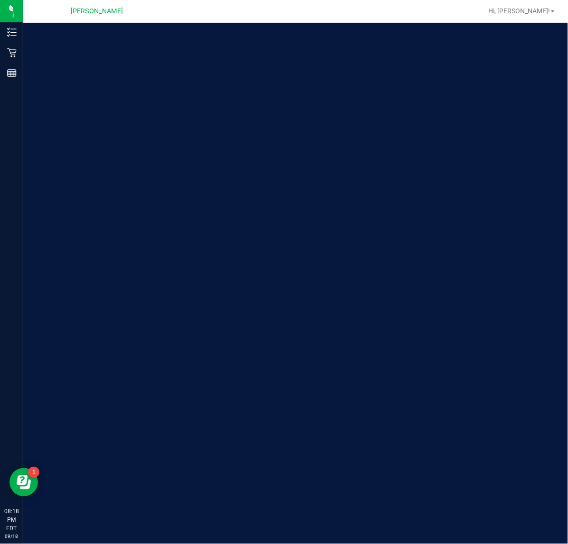
click at [541, 10] on span "Hi, [PERSON_NAME]!" at bounding box center [519, 11] width 62 height 8
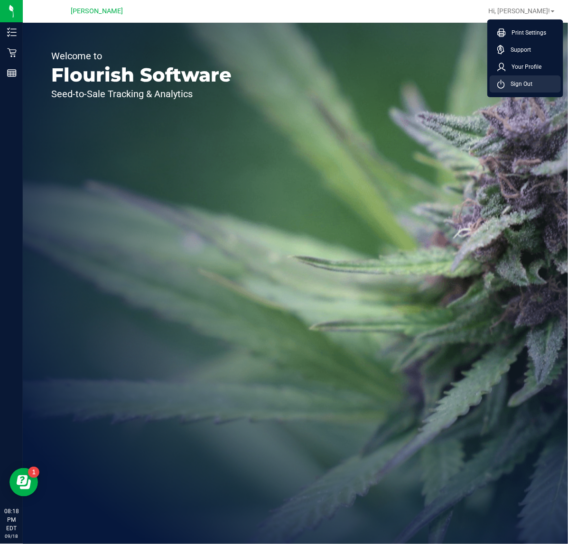
click at [532, 82] on li "Sign Out" at bounding box center [524, 83] width 71 height 17
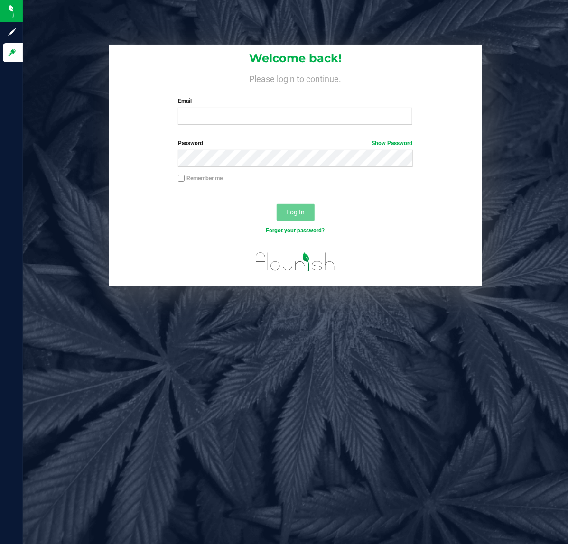
click at [279, 125] on div "Welcome back! Please login to continue. Email Required Please format your email…" at bounding box center [295, 89] width 373 height 88
click at [276, 119] on input "Email" at bounding box center [295, 116] width 234 height 17
type input "[EMAIL_ADDRESS][DOMAIN_NAME]"
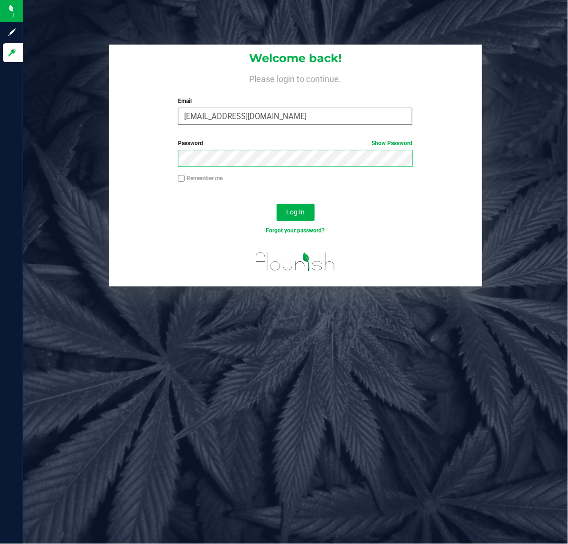
click at [276, 204] on button "Log In" at bounding box center [295, 212] width 38 height 17
